Goal: Find specific page/section

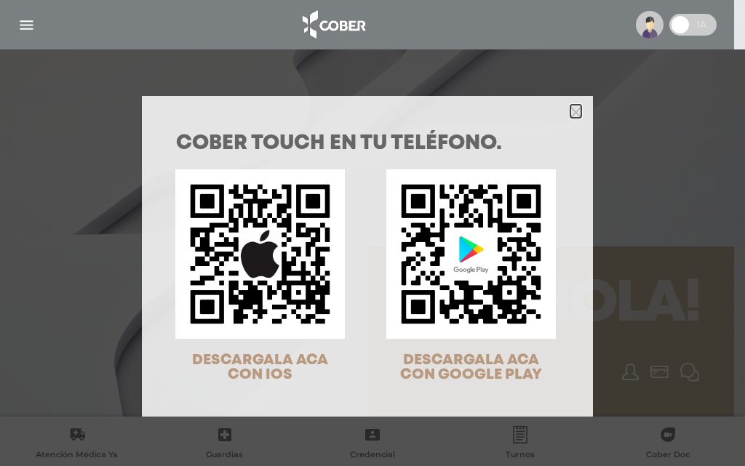
click at [570, 116] on icon "Close" at bounding box center [575, 112] width 11 height 11
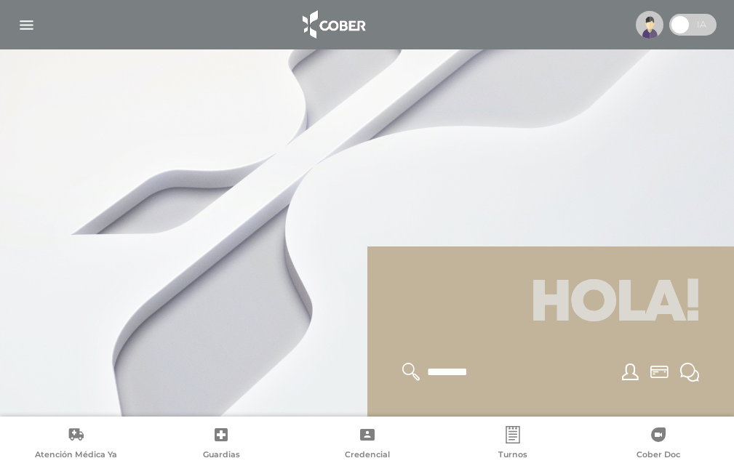
click at [21, 28] on img "button" at bounding box center [26, 25] width 18 height 18
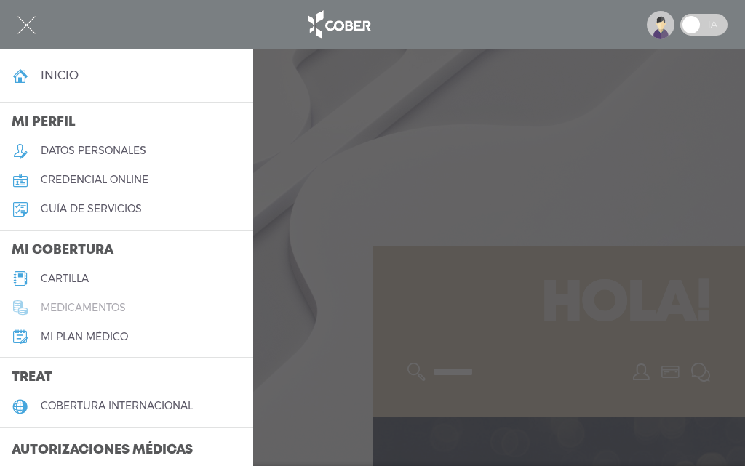
click at [87, 304] on h5 "medicamentos" at bounding box center [83, 308] width 85 height 12
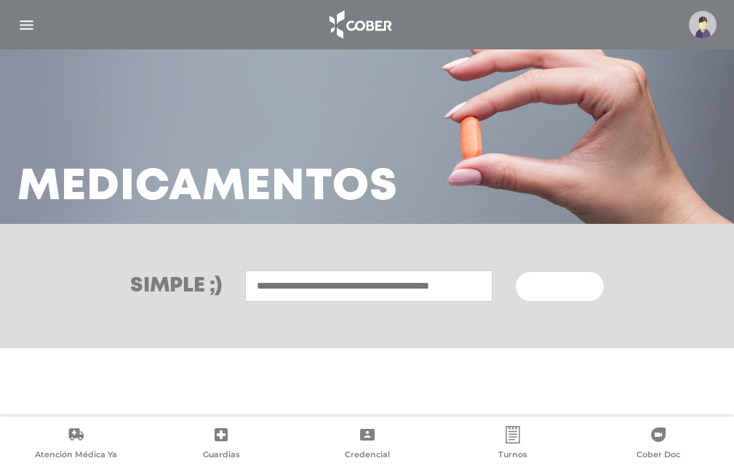
click at [24, 26] on img "button" at bounding box center [26, 25] width 18 height 18
